Goal: Check status: Check status

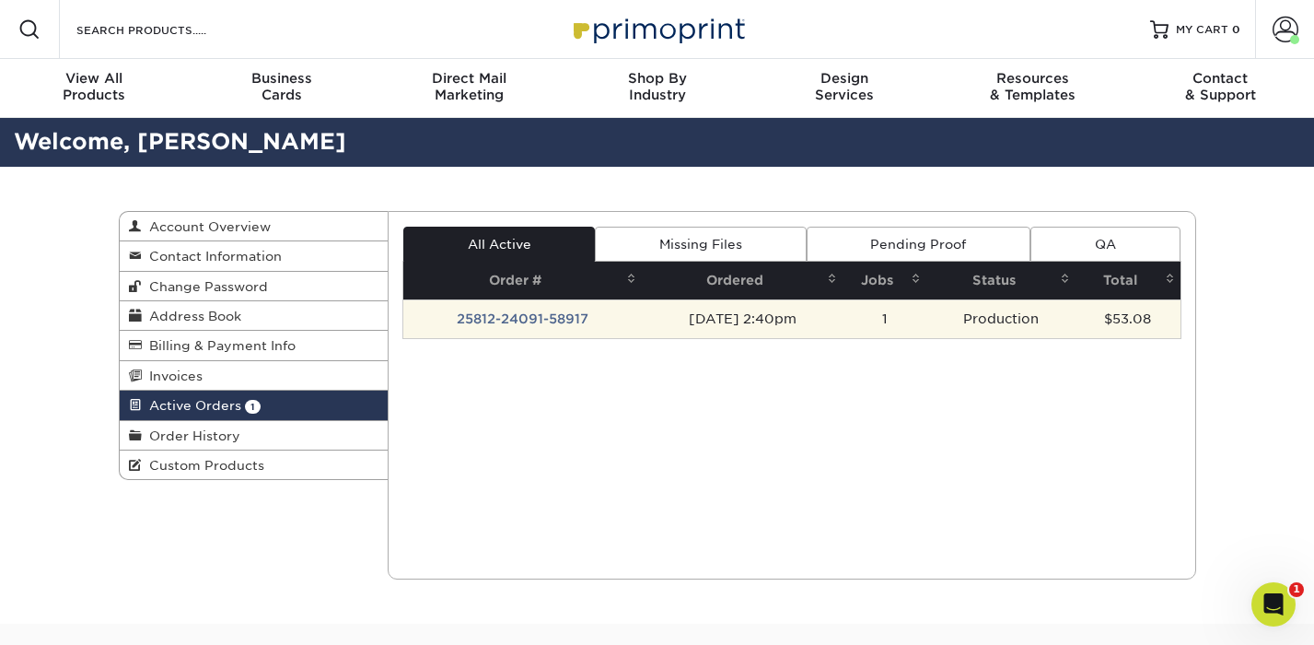
click at [481, 319] on td "25812-24091-58917" at bounding box center [522, 318] width 239 height 39
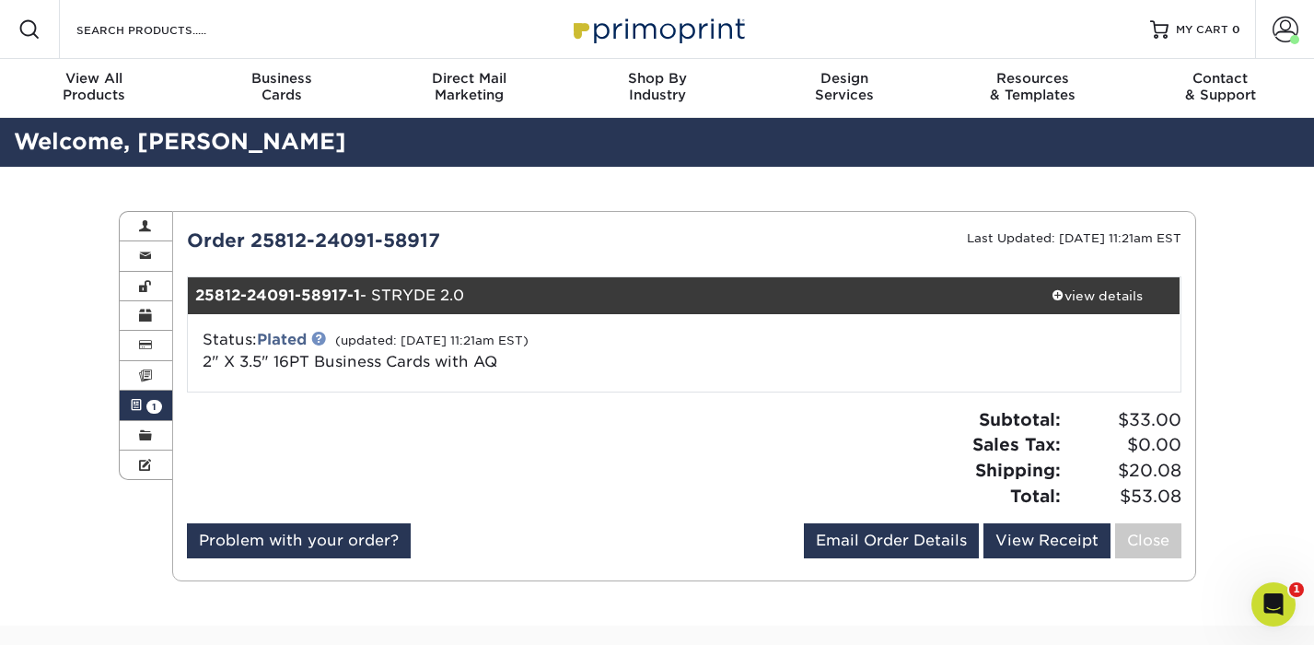
click at [322, 337] on link at bounding box center [318, 338] width 15 height 15
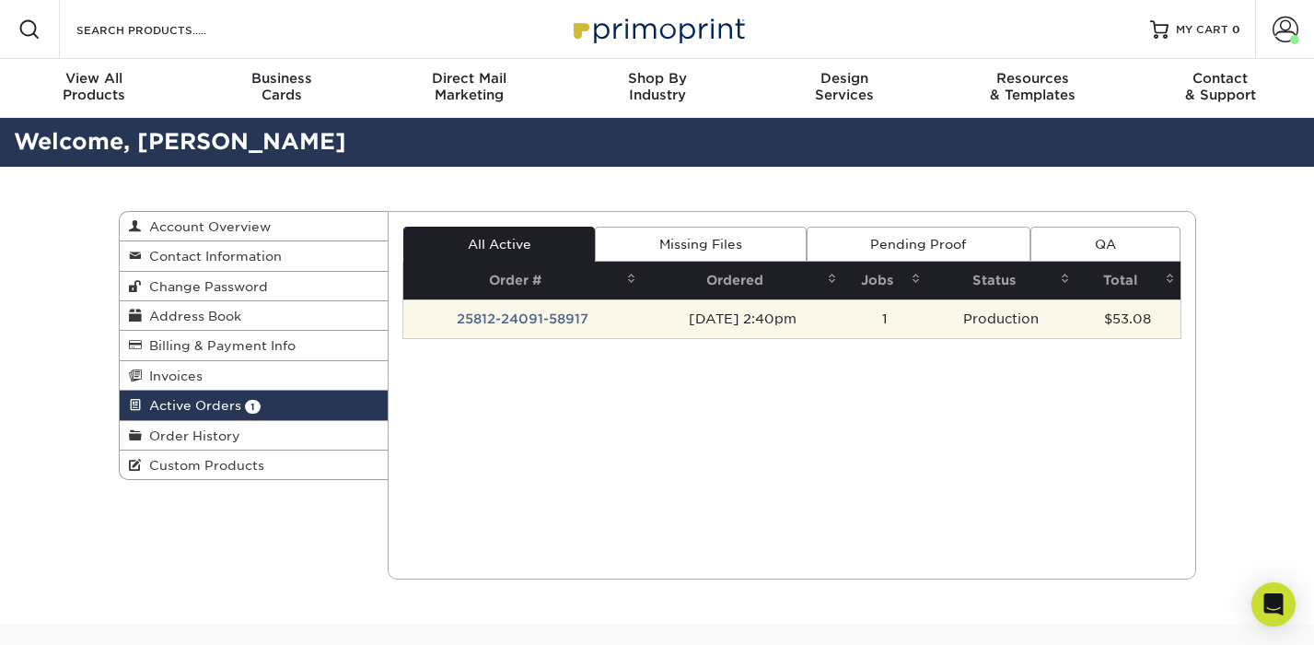
click at [518, 316] on td "25812-24091-58917" at bounding box center [522, 318] width 239 height 39
